Goal: Information Seeking & Learning: Compare options

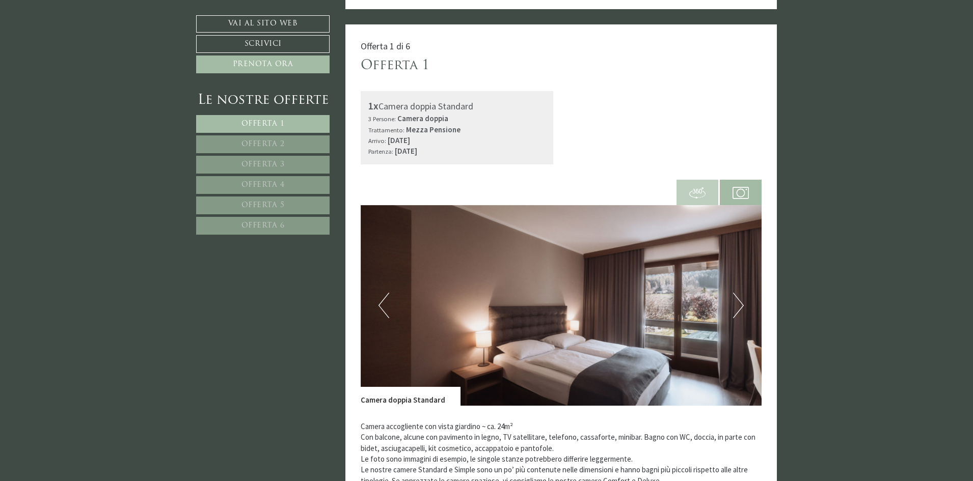
scroll to position [713, 0]
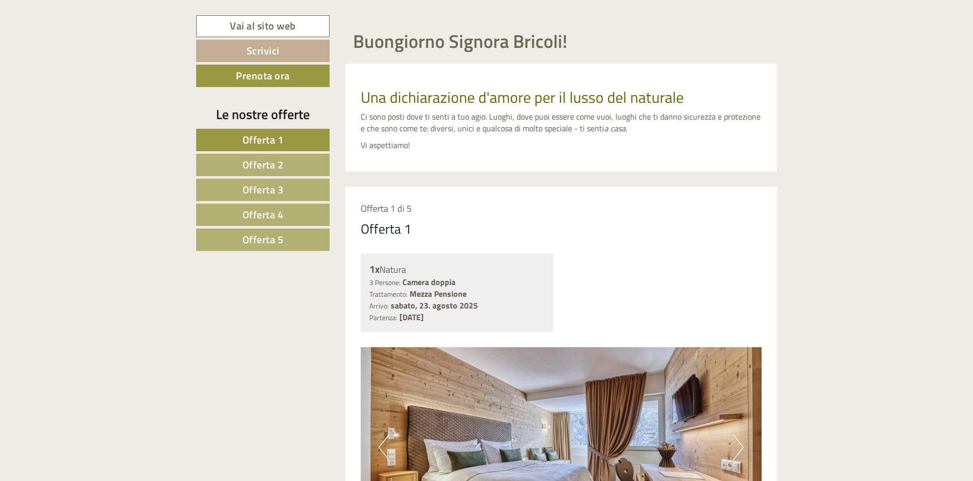
scroll to position [713, 0]
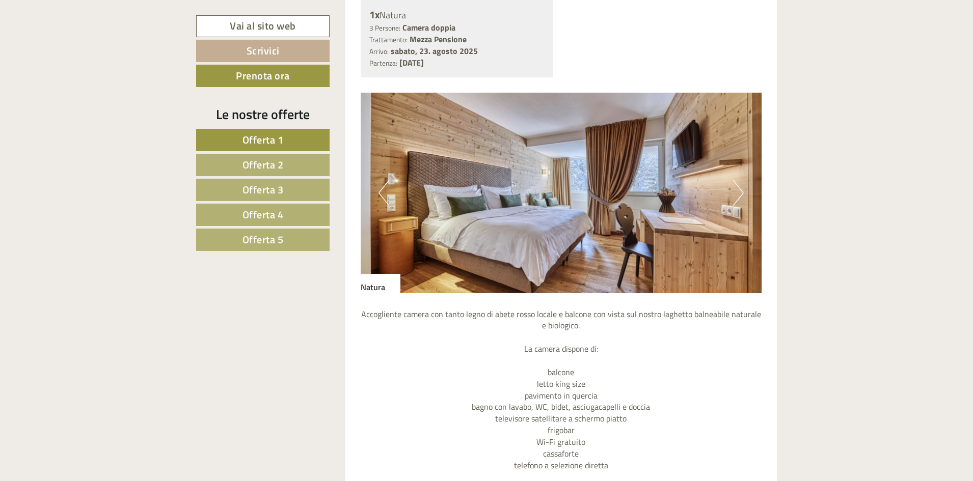
click at [270, 162] on span "Offerta 2" at bounding box center [262, 165] width 41 height 16
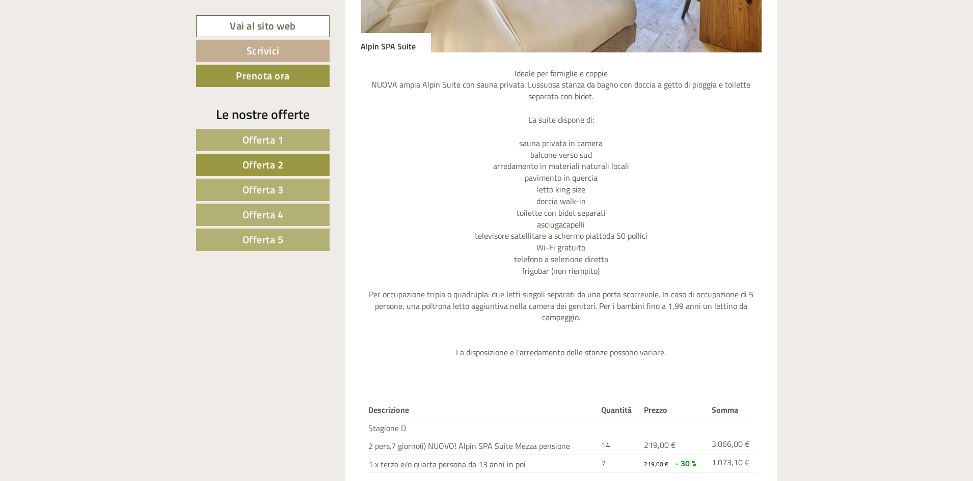
scroll to position [1053, 0]
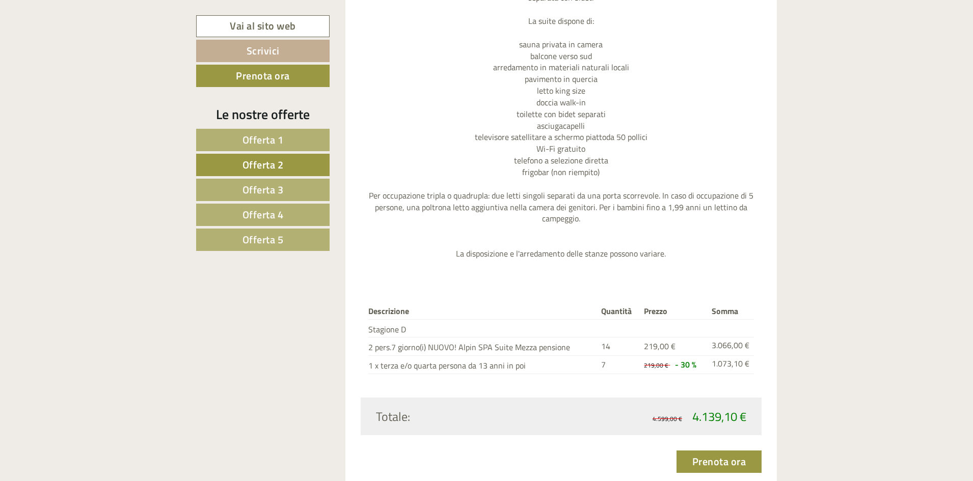
click at [281, 193] on span "Offerta 3" at bounding box center [262, 190] width 41 height 16
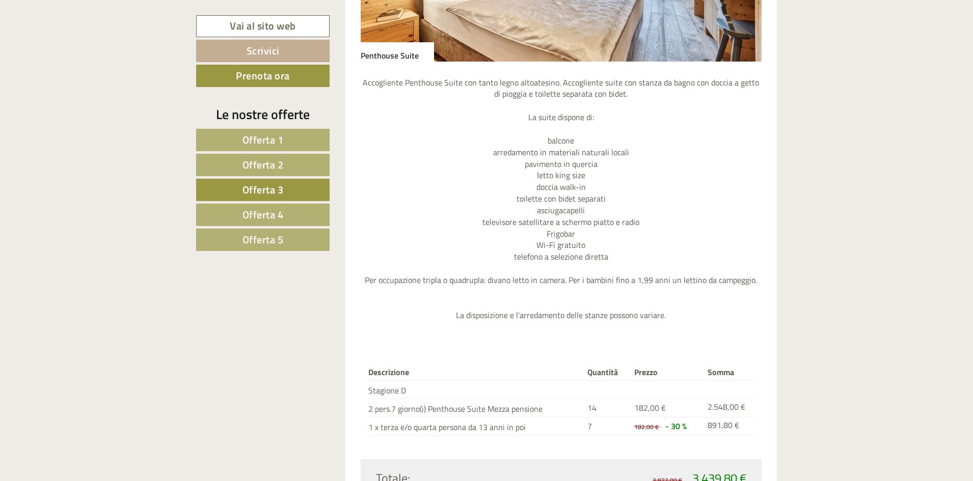
scroll to position [1104, 0]
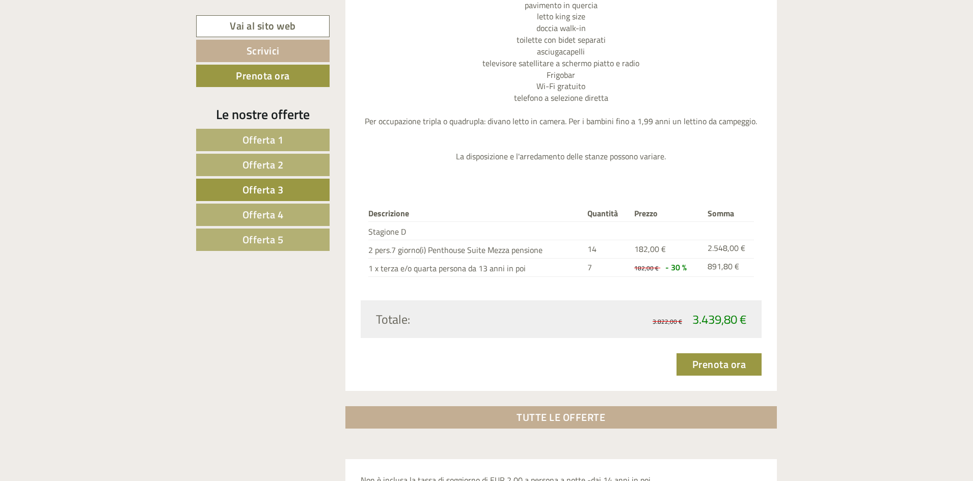
click at [281, 220] on span "Offerta 4" at bounding box center [262, 215] width 41 height 16
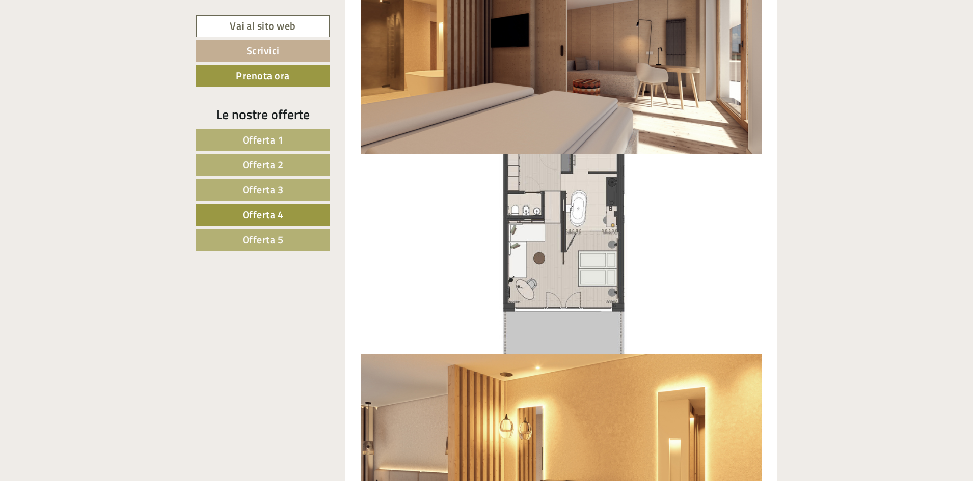
scroll to position [1206, 0]
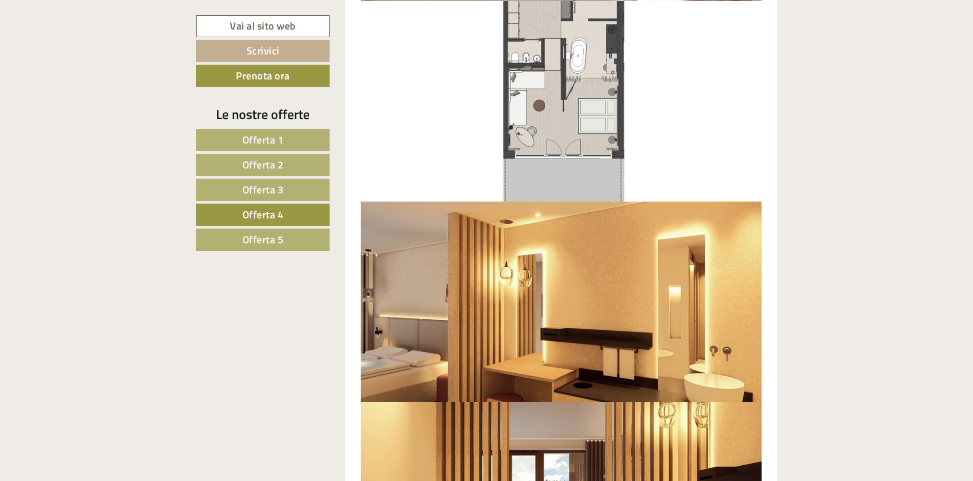
click at [257, 238] on span "Offerta 5" at bounding box center [262, 240] width 41 height 16
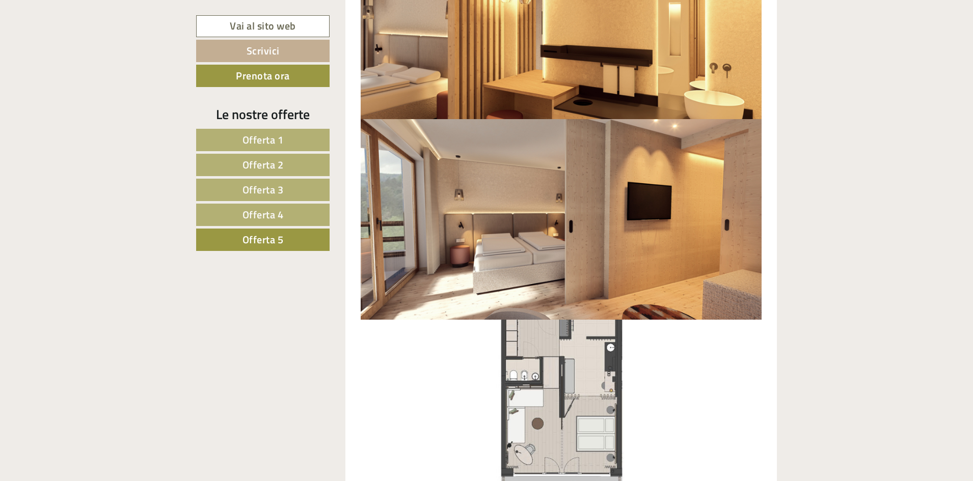
scroll to position [1053, 0]
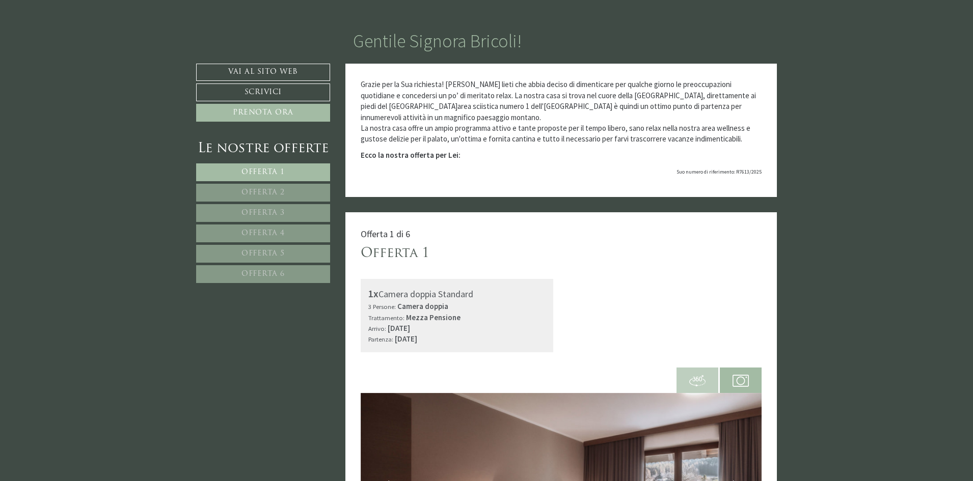
scroll to position [764, 0]
